Goal: Task Accomplishment & Management: Complete application form

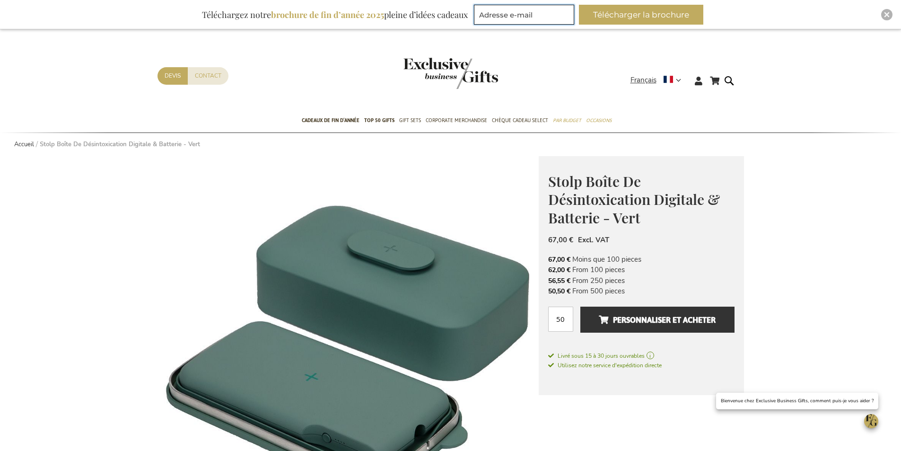
click at [510, 14] on input "Adresse e-mail" at bounding box center [524, 15] width 100 height 20
click at [166, 78] on link "Devis" at bounding box center [172, 75] width 30 height 17
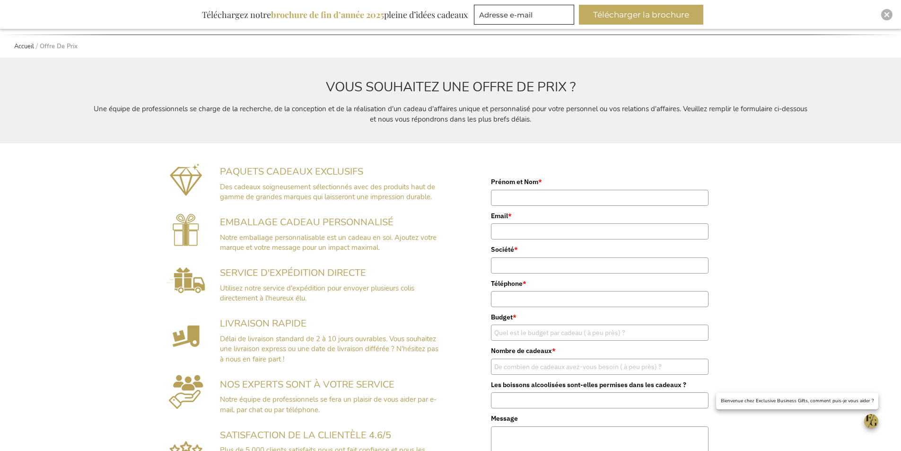
scroll to position [106, 0]
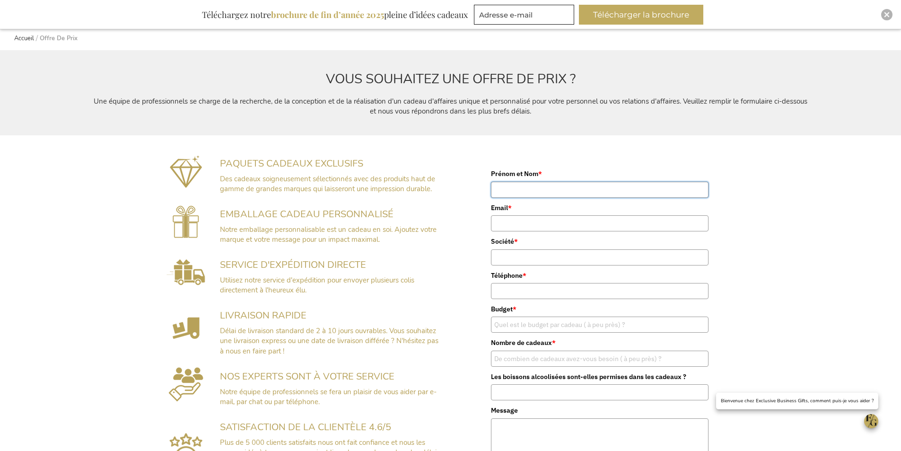
click at [536, 188] on input "Prénom et Nom *" at bounding box center [600, 190] width 218 height 16
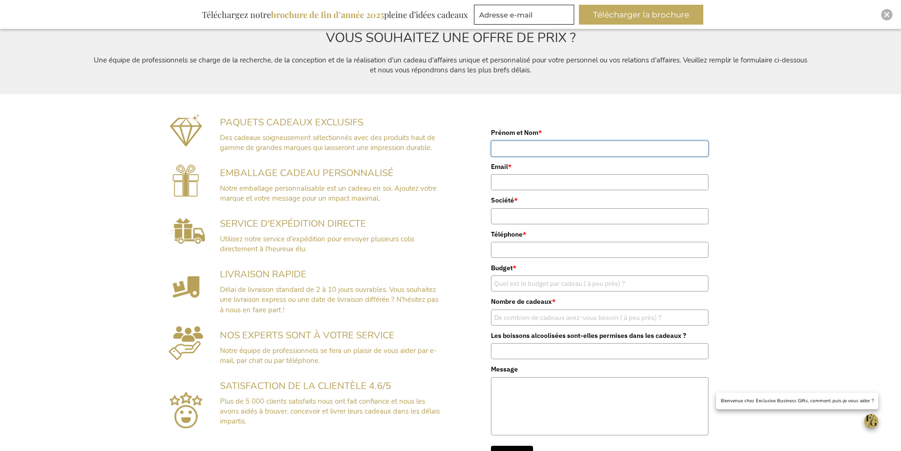
scroll to position [153, 0]
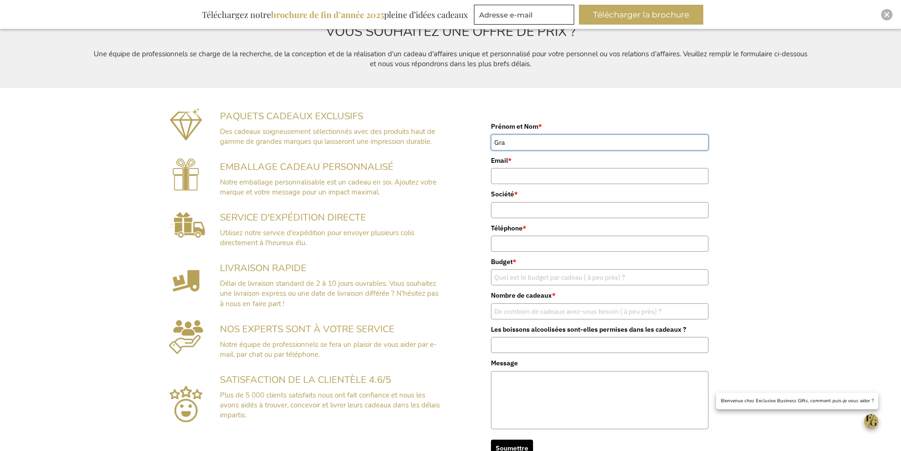
type input "[PERSON_NAME]"
type input "[PERSON_NAME][EMAIL_ADDRESS][DOMAIN_NAME]"
type input "0650488943"
drag, startPoint x: 537, startPoint y: 179, endPoint x: 528, endPoint y: 184, distance: 9.5
click at [528, 184] on input "[PERSON_NAME][EMAIL_ADDRESS][DOMAIN_NAME]" at bounding box center [600, 176] width 218 height 16
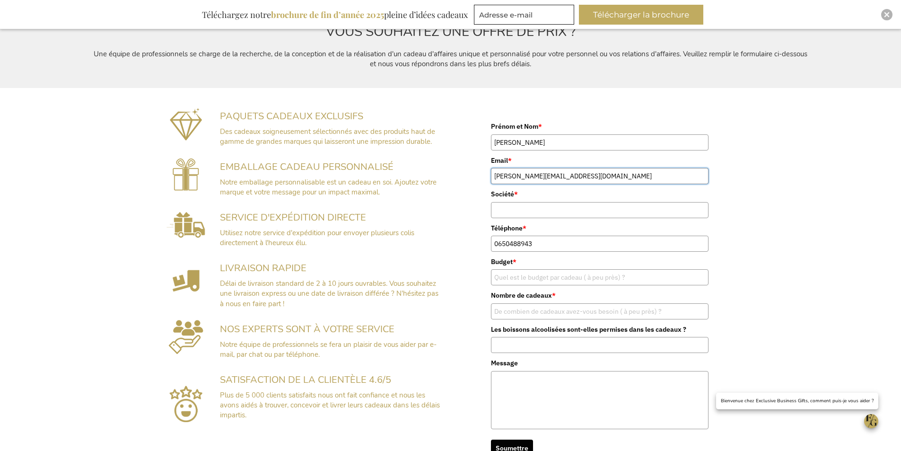
type input "[PERSON_NAME][EMAIL_ADDRESS][DOMAIN_NAME]"
click at [506, 210] on input "Société *" at bounding box center [600, 210] width 218 height 16
click at [496, 210] on input "EURICOM" at bounding box center [600, 210] width 218 height 16
type input "SAS EURICOM"
click at [452, 260] on div "Prénom et Nom * [PERSON_NAME] Email * [PERSON_NAME][EMAIL_ADDRESS][DOMAIN_NAME]…" at bounding box center [600, 283] width 298 height 376
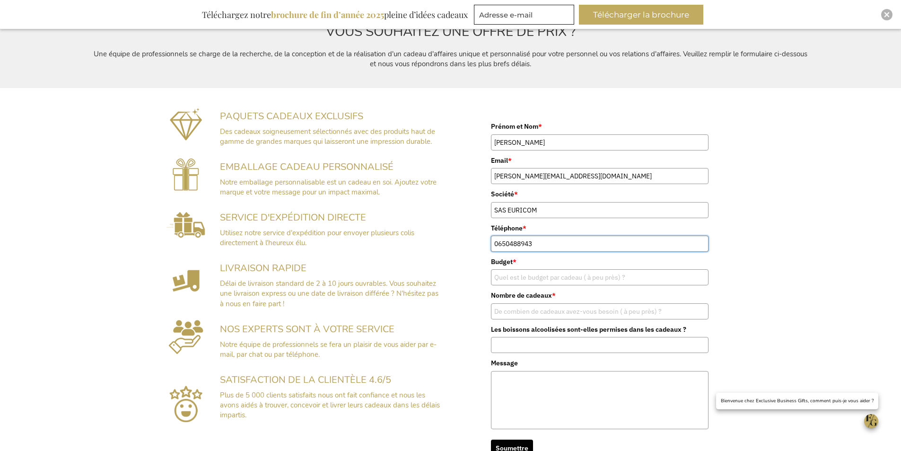
click at [554, 248] on input "0650488943" at bounding box center [600, 244] width 218 height 16
drag, startPoint x: 548, startPoint y: 240, endPoint x: 471, endPoint y: 246, distance: 76.8
click at [471, 246] on div "Prénom et Nom * [PERSON_NAME] Email * [PERSON_NAME][EMAIL_ADDRESS][DOMAIN_NAME]…" at bounding box center [599, 289] width 289 height 354
type input "0434480021"
click at [545, 275] on input "Budget *" at bounding box center [600, 277] width 218 height 16
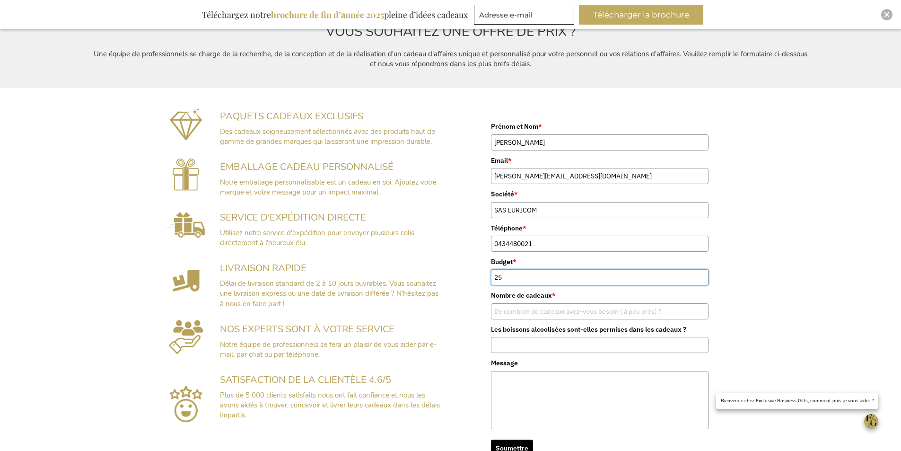
type input "25"
click at [554, 308] on input "Nombre de cadeaux *" at bounding box center [600, 311] width 218 height 16
type input "50"
click at [545, 380] on textarea "Message" at bounding box center [600, 400] width 218 height 58
type textarea "b"
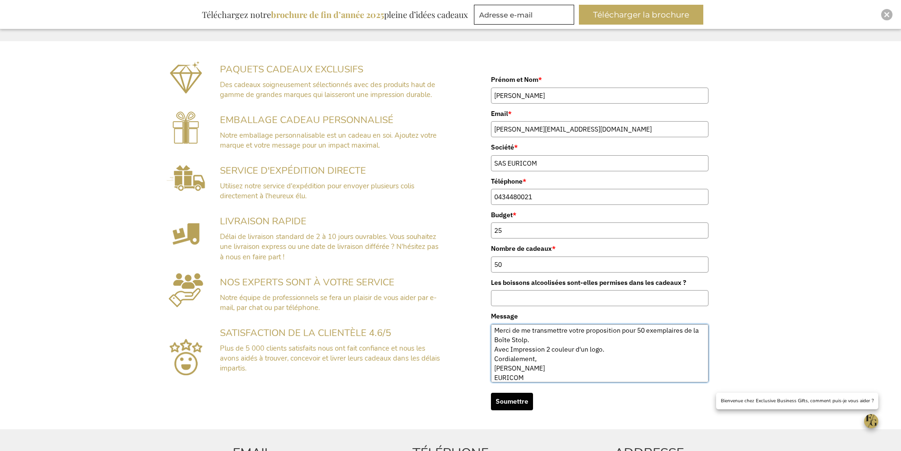
scroll to position [342, 0]
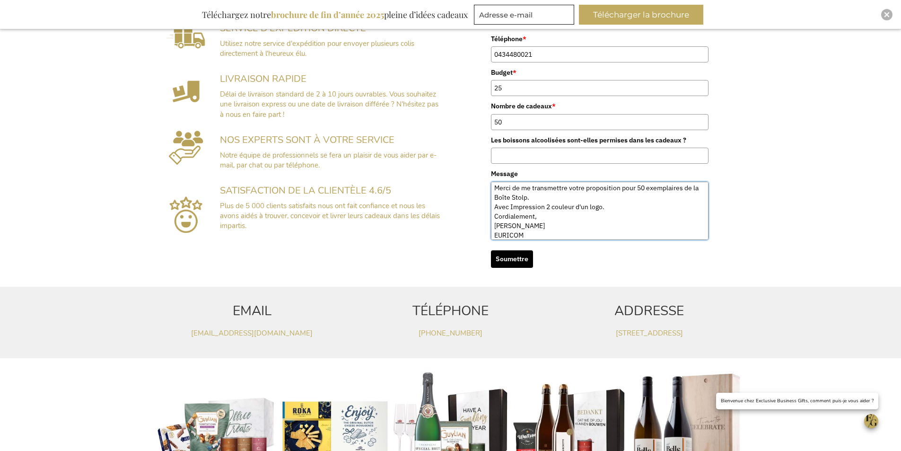
type textarea "Bonjour Merci de me transmettre votre proposition pour 50 exemplaires de la Boî…"
click at [511, 260] on button "Soumettre" at bounding box center [512, 258] width 42 height 17
